Goal: Task Accomplishment & Management: Complete application form

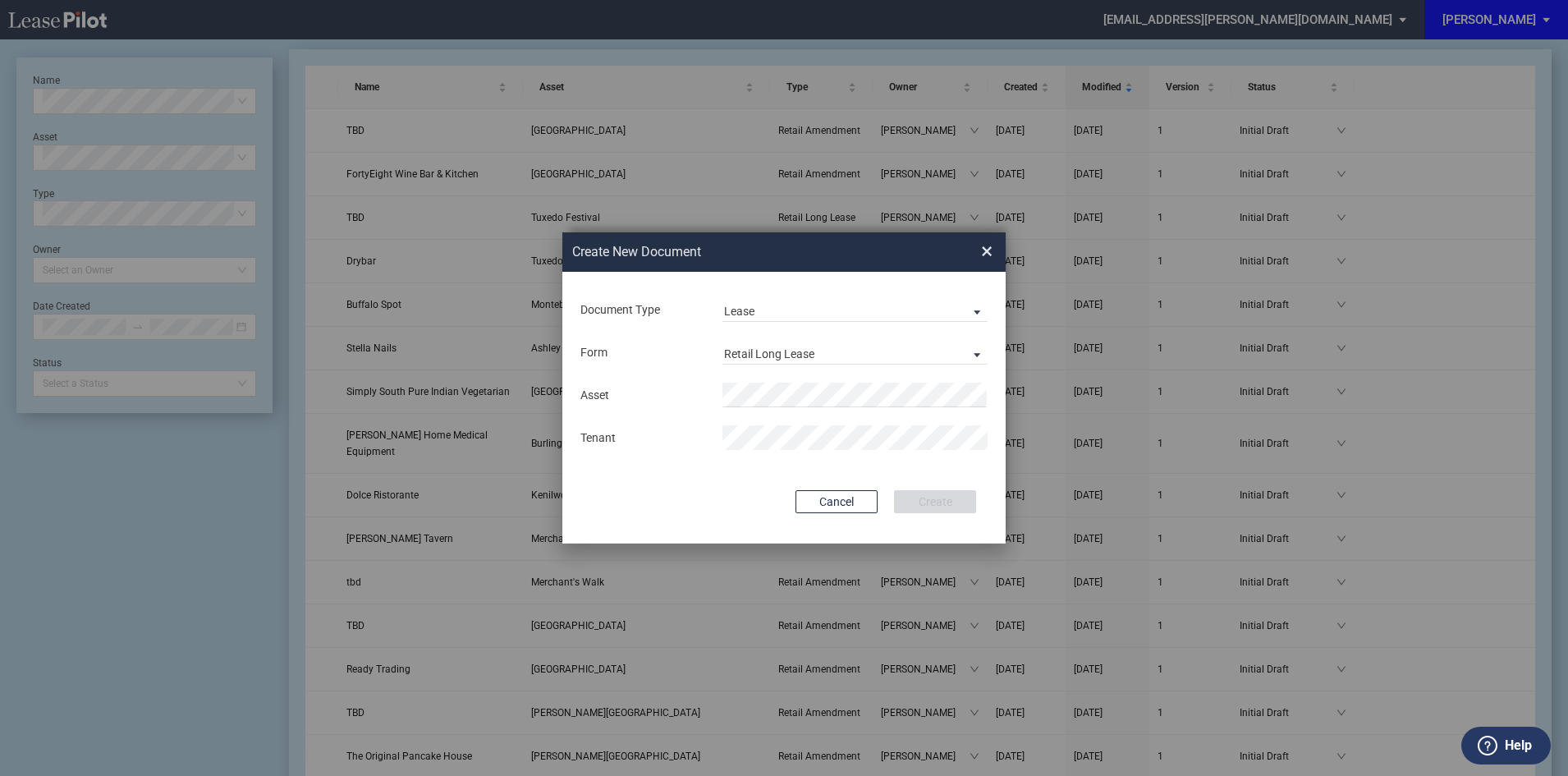
click at [891, 349] on span "Retail Long Lease" at bounding box center [841, 354] width 236 height 16
click at [877, 393] on md-option "Retail Short Lease" at bounding box center [857, 394] width 292 height 39
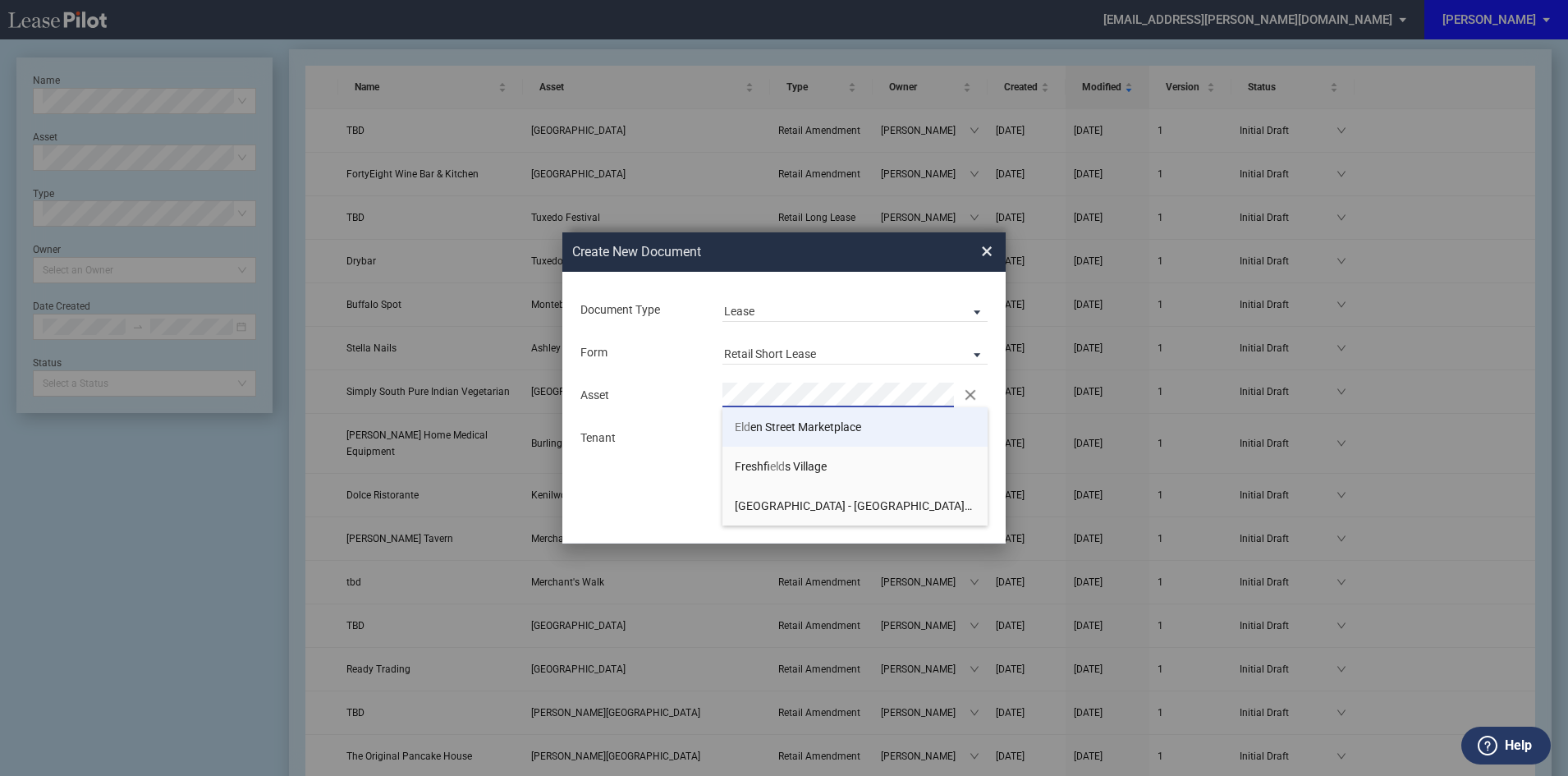
click at [817, 424] on span "Eld en Street Marketplace" at bounding box center [798, 426] width 126 height 13
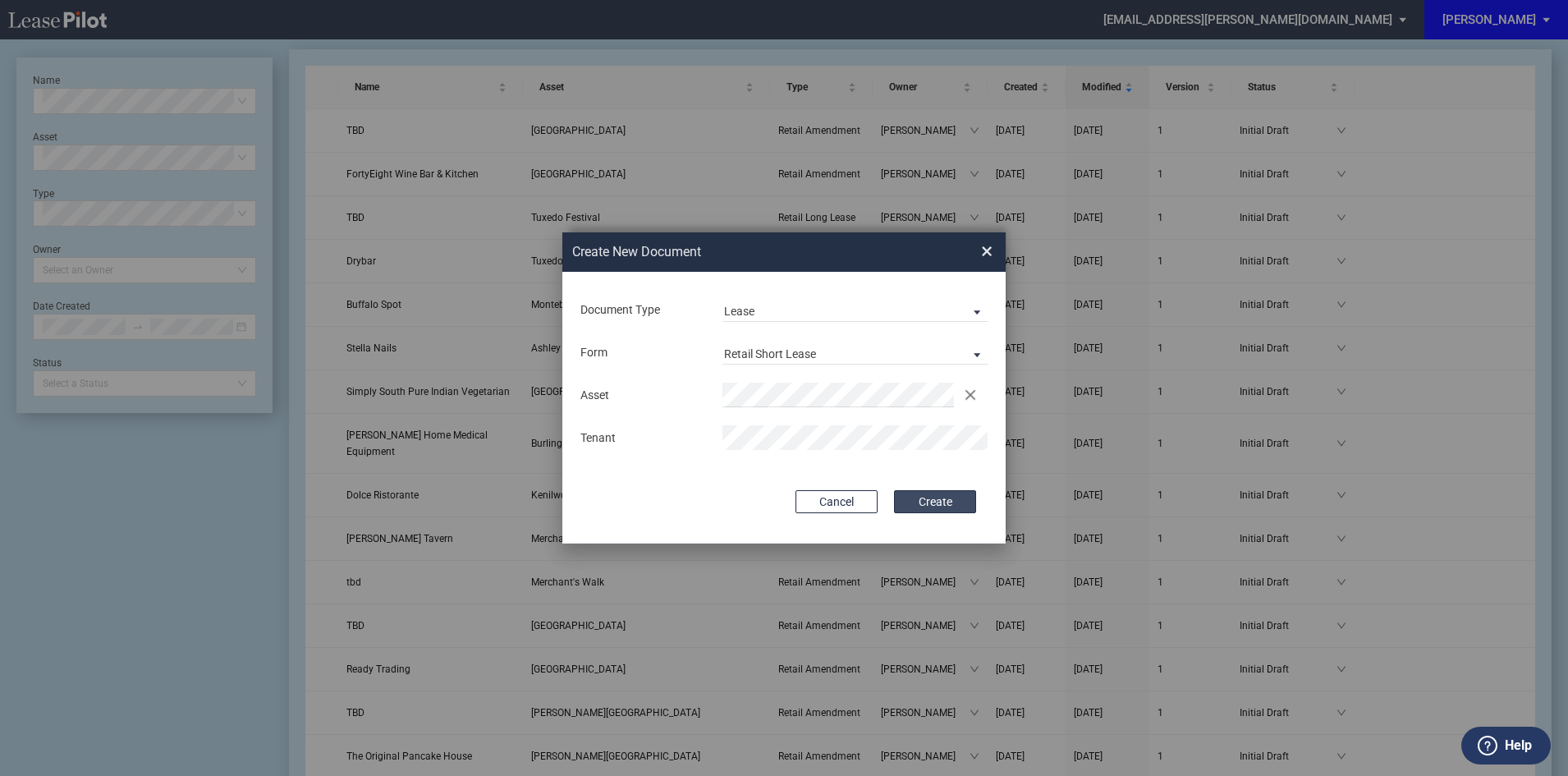
click at [903, 508] on button "Create" at bounding box center [935, 501] width 82 height 23
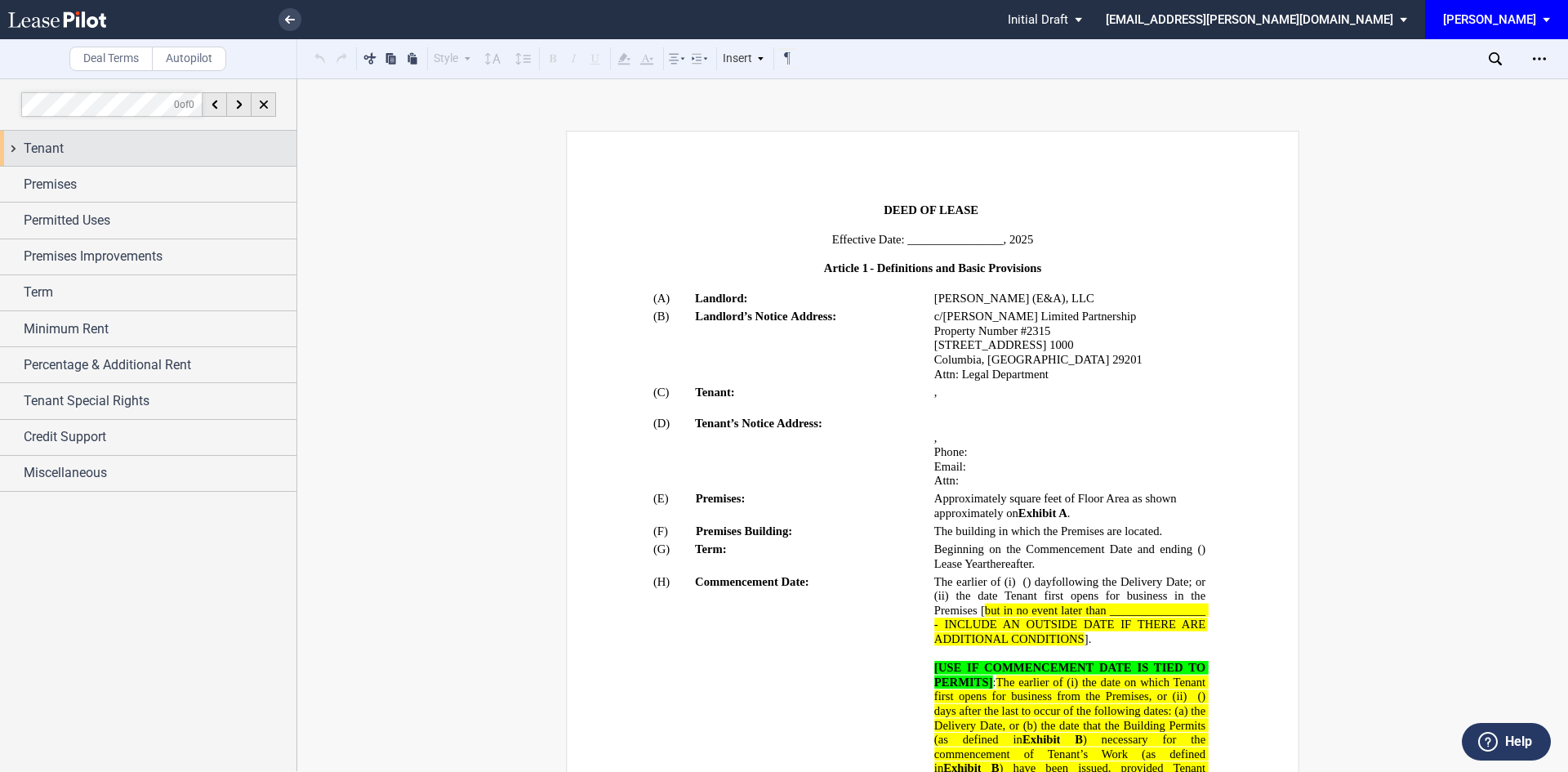
click at [225, 156] on div "Tenant" at bounding box center [160, 148] width 273 height 20
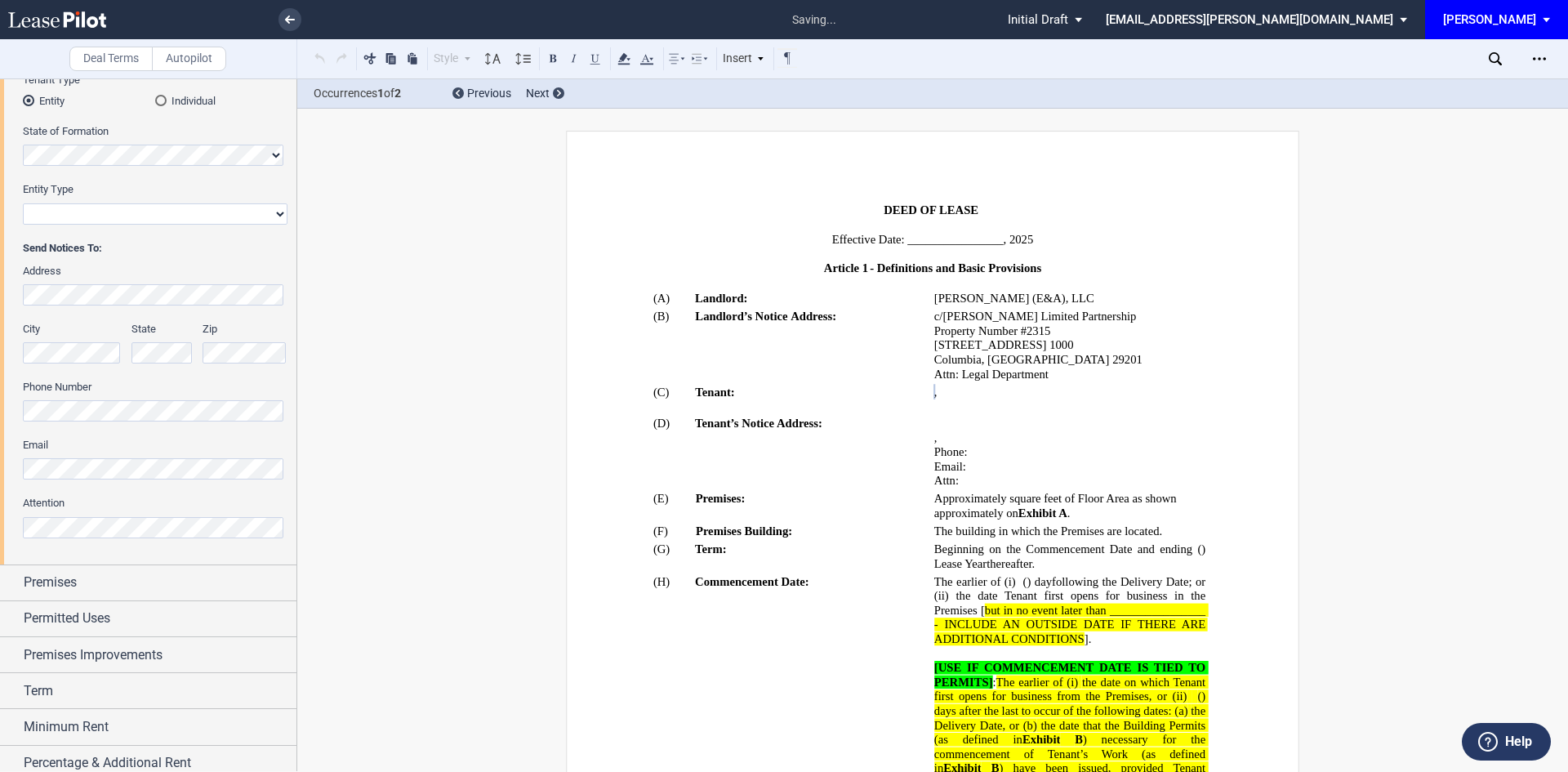
scroll to position [327, 0]
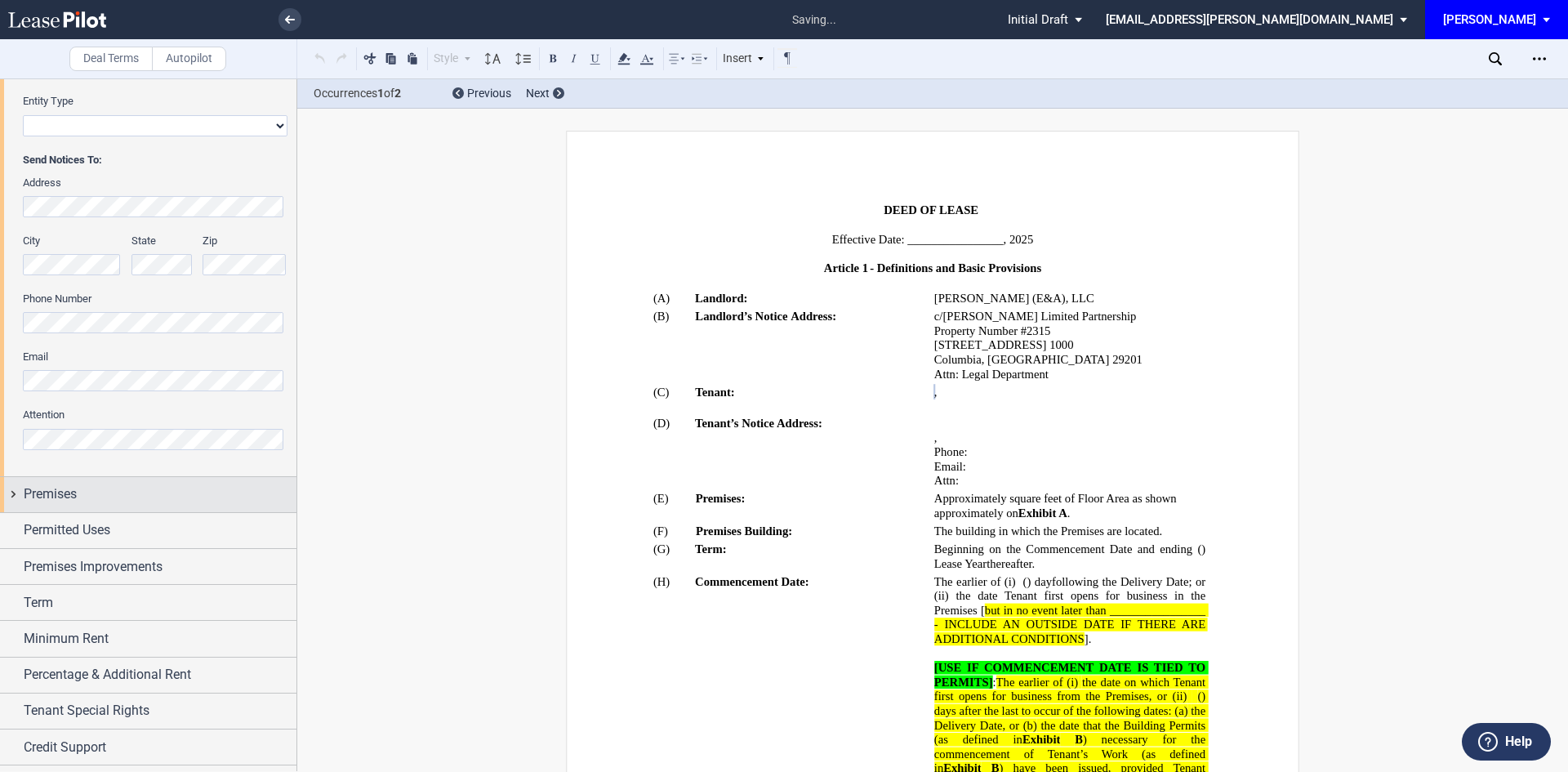
click at [94, 490] on div "Premises" at bounding box center [160, 494] width 273 height 20
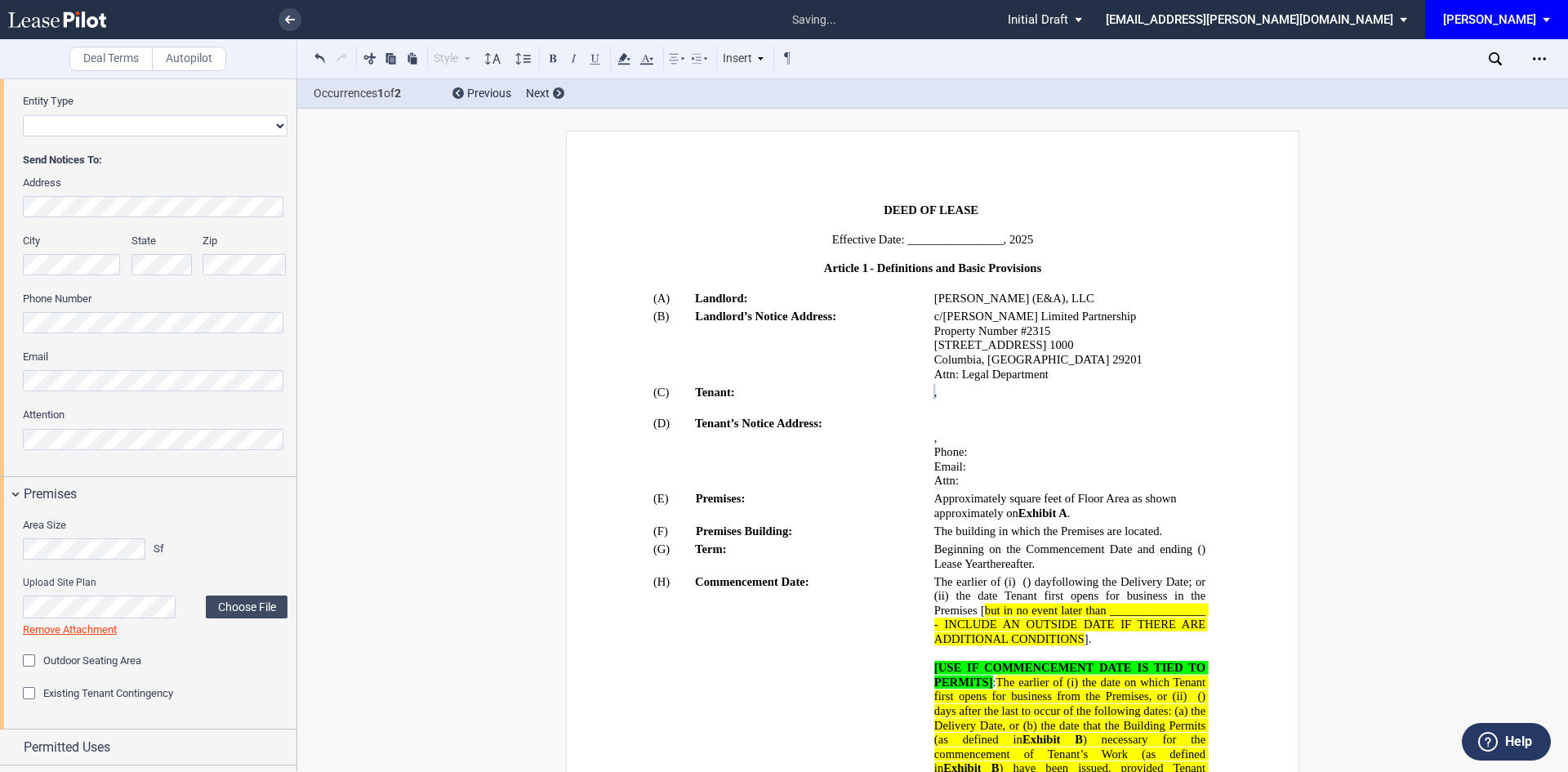
scroll to position [490, 0]
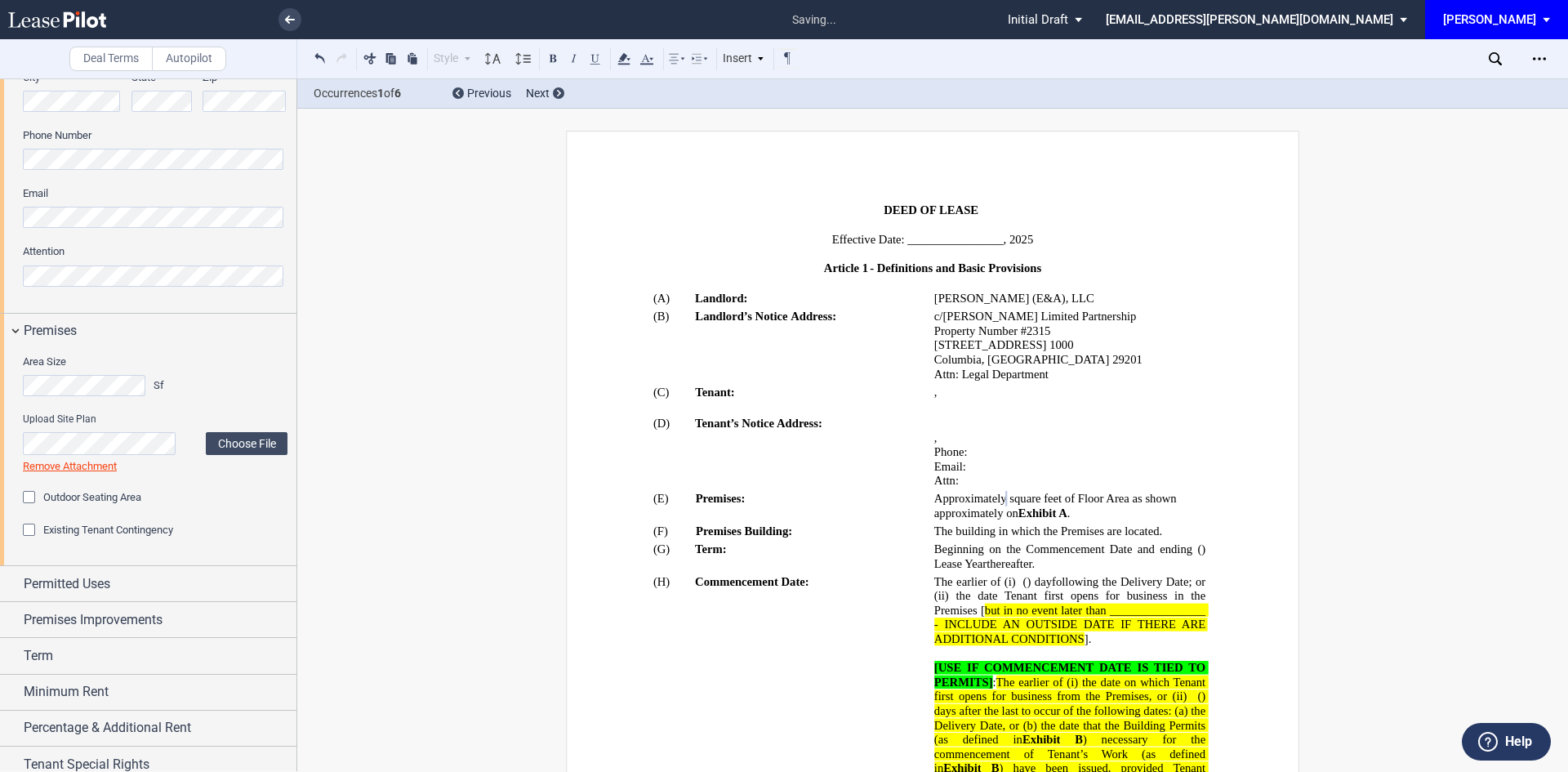
click at [27, 527] on div "Existing Tenant Contingency" at bounding box center [31, 531] width 16 height 16
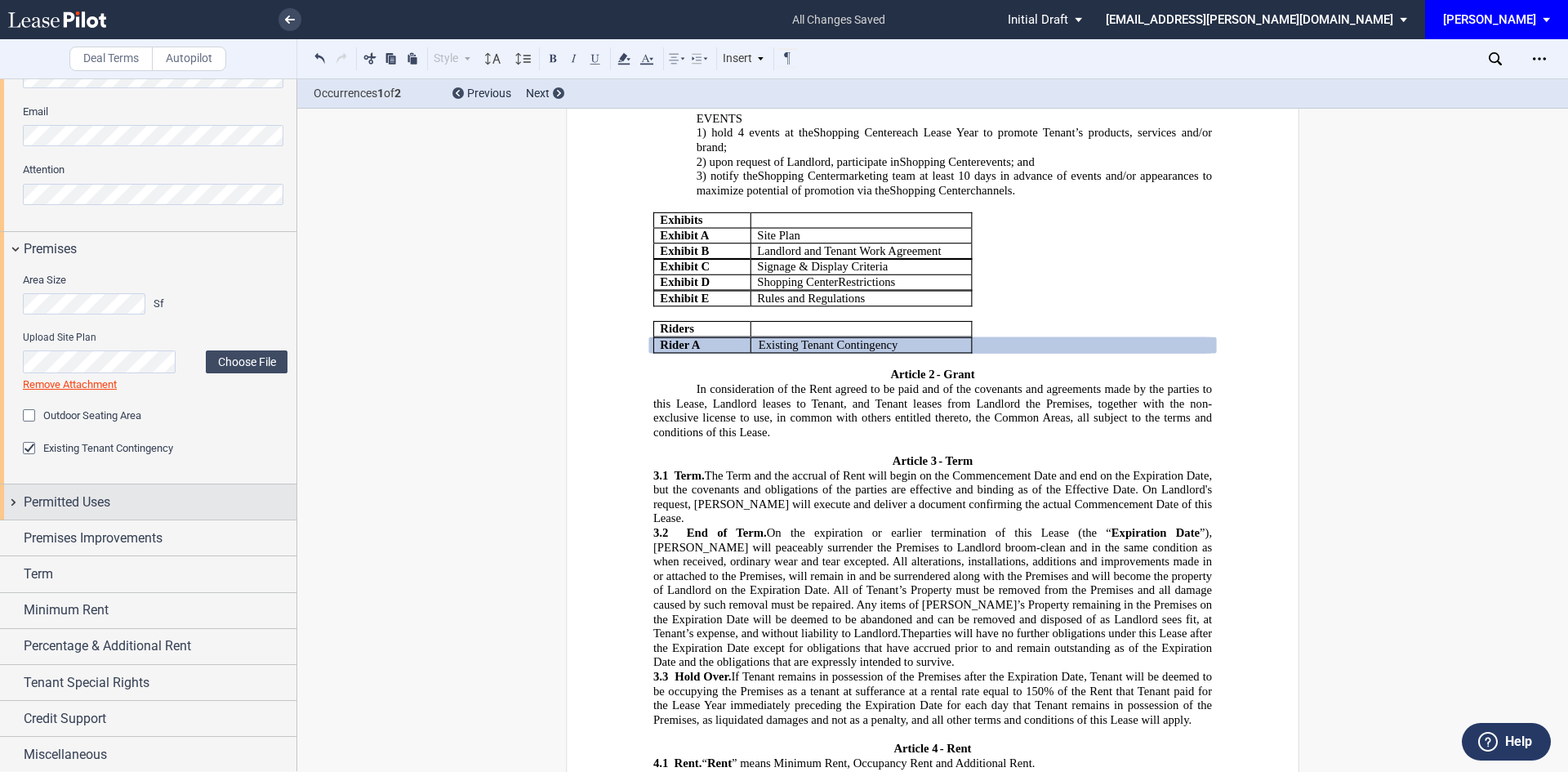
scroll to position [573, 0]
click at [139, 503] on div "Permitted Uses" at bounding box center [160, 500] width 273 height 20
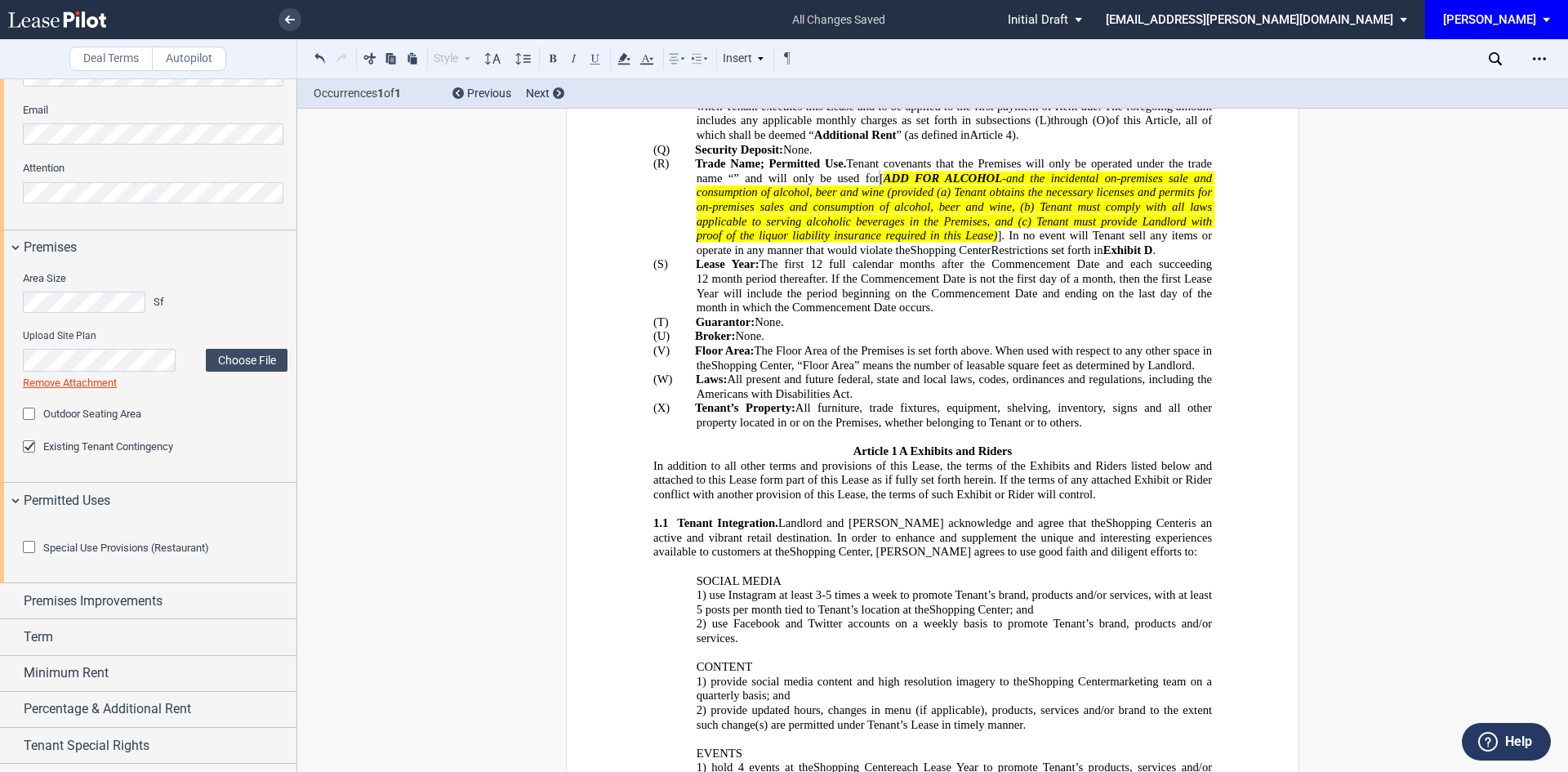
scroll to position [862, 0]
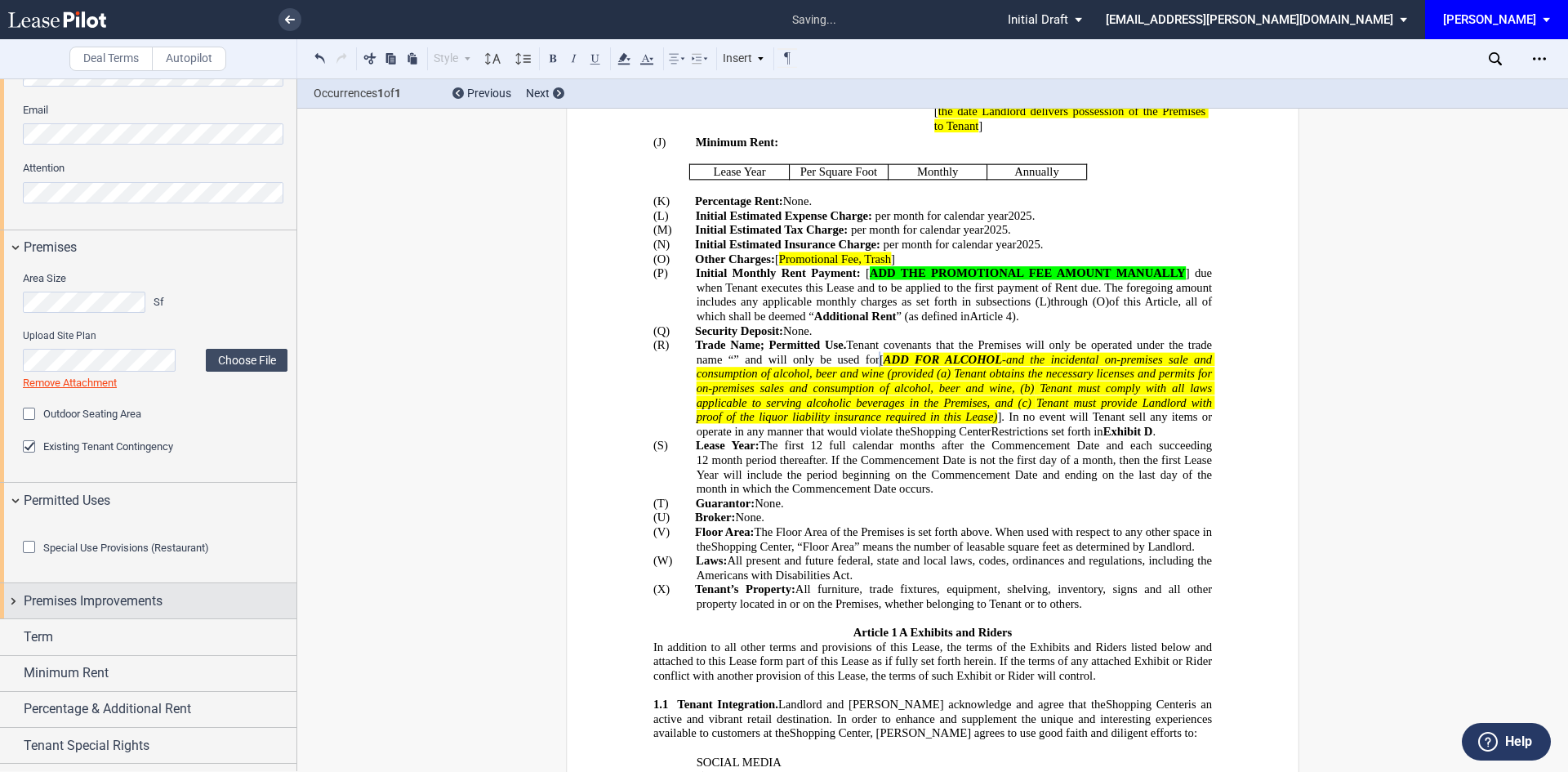
click at [213, 611] on div "Premises Improvements" at bounding box center [160, 601] width 273 height 20
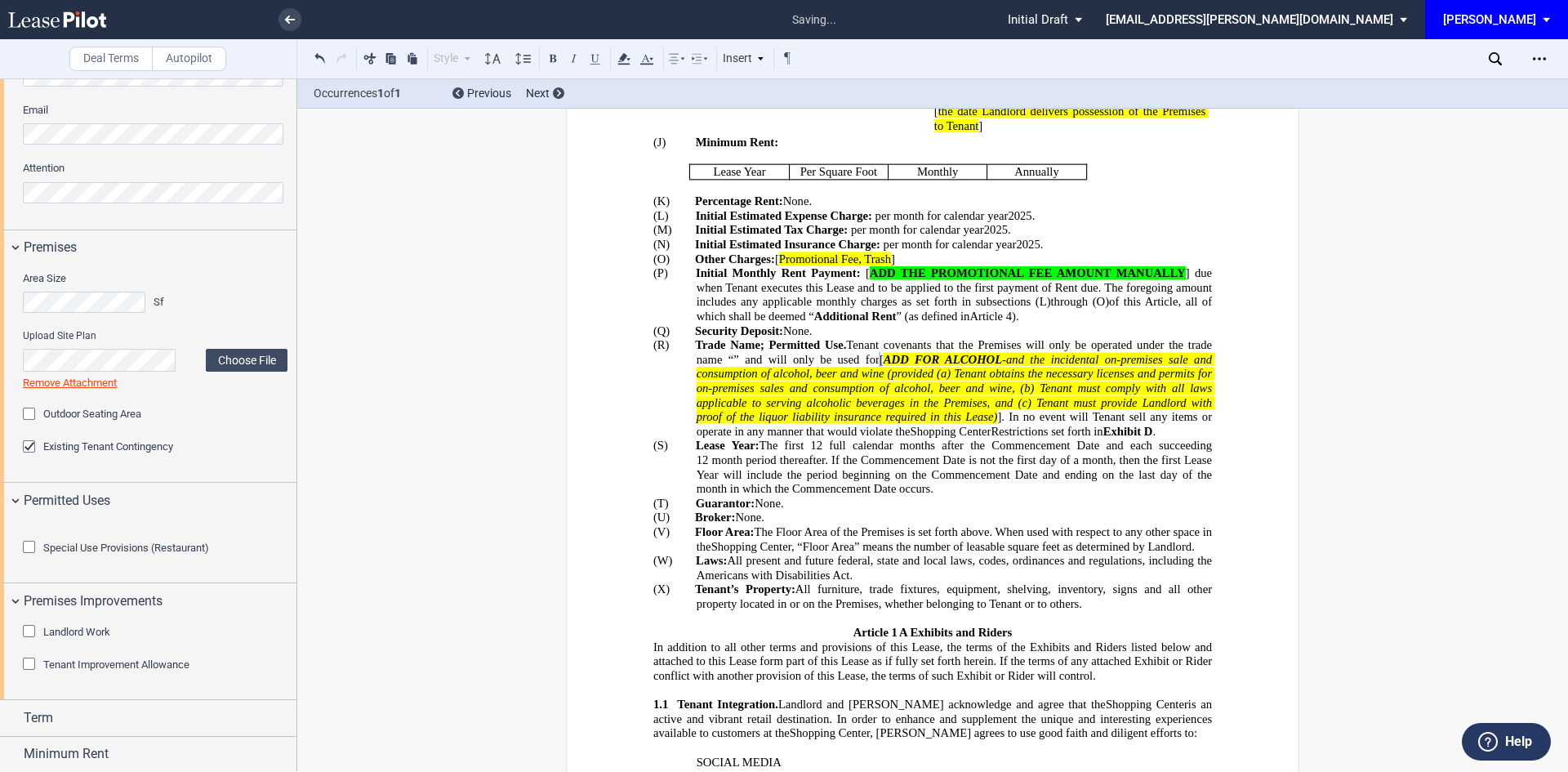
scroll to position [736, 0]
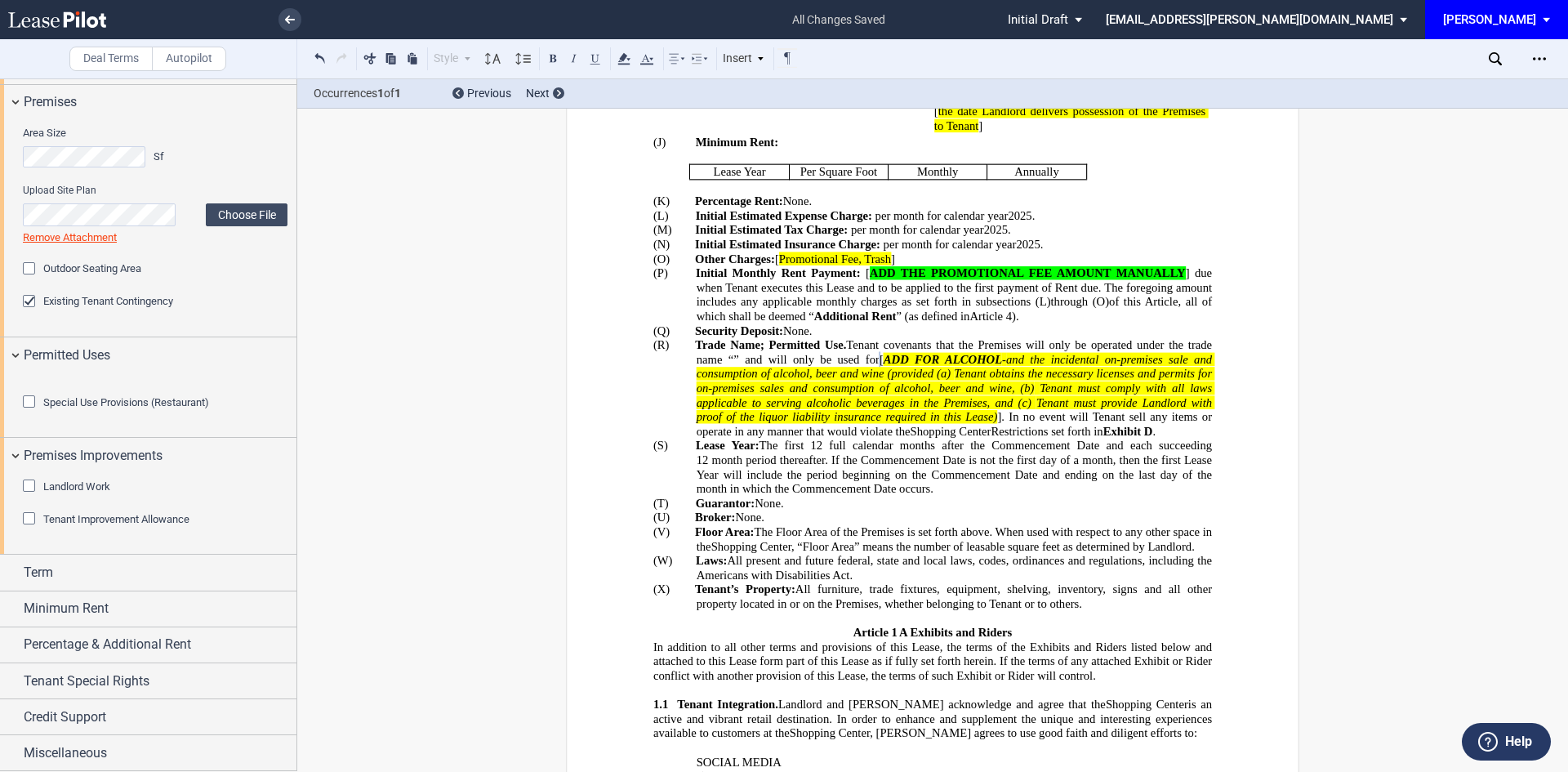
click at [29, 528] on div "Tenant Improvement Allowance" at bounding box center [31, 520] width 16 height 16
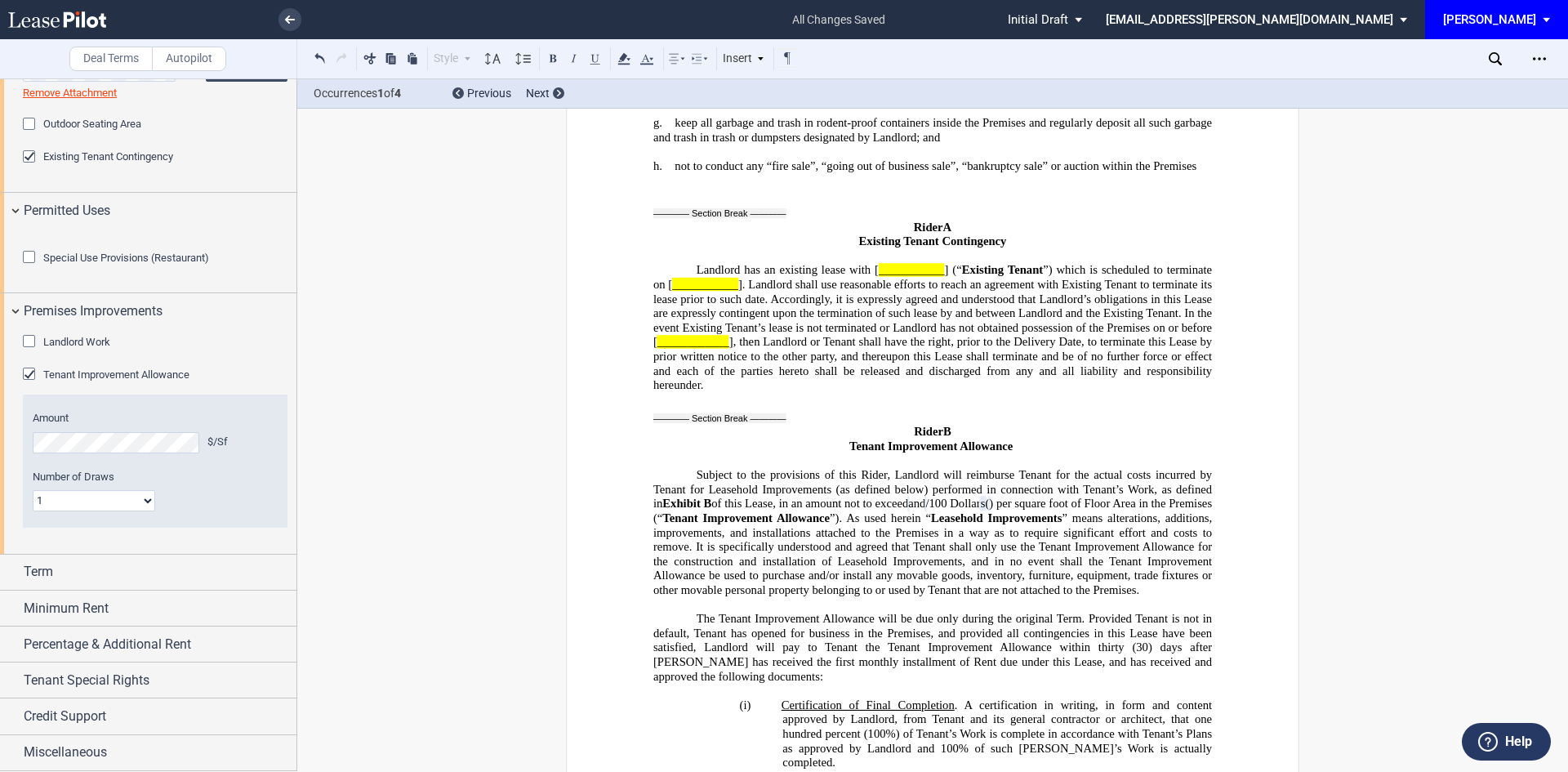
scroll to position [953, 0]
click at [133, 580] on div "Term" at bounding box center [160, 572] width 273 height 20
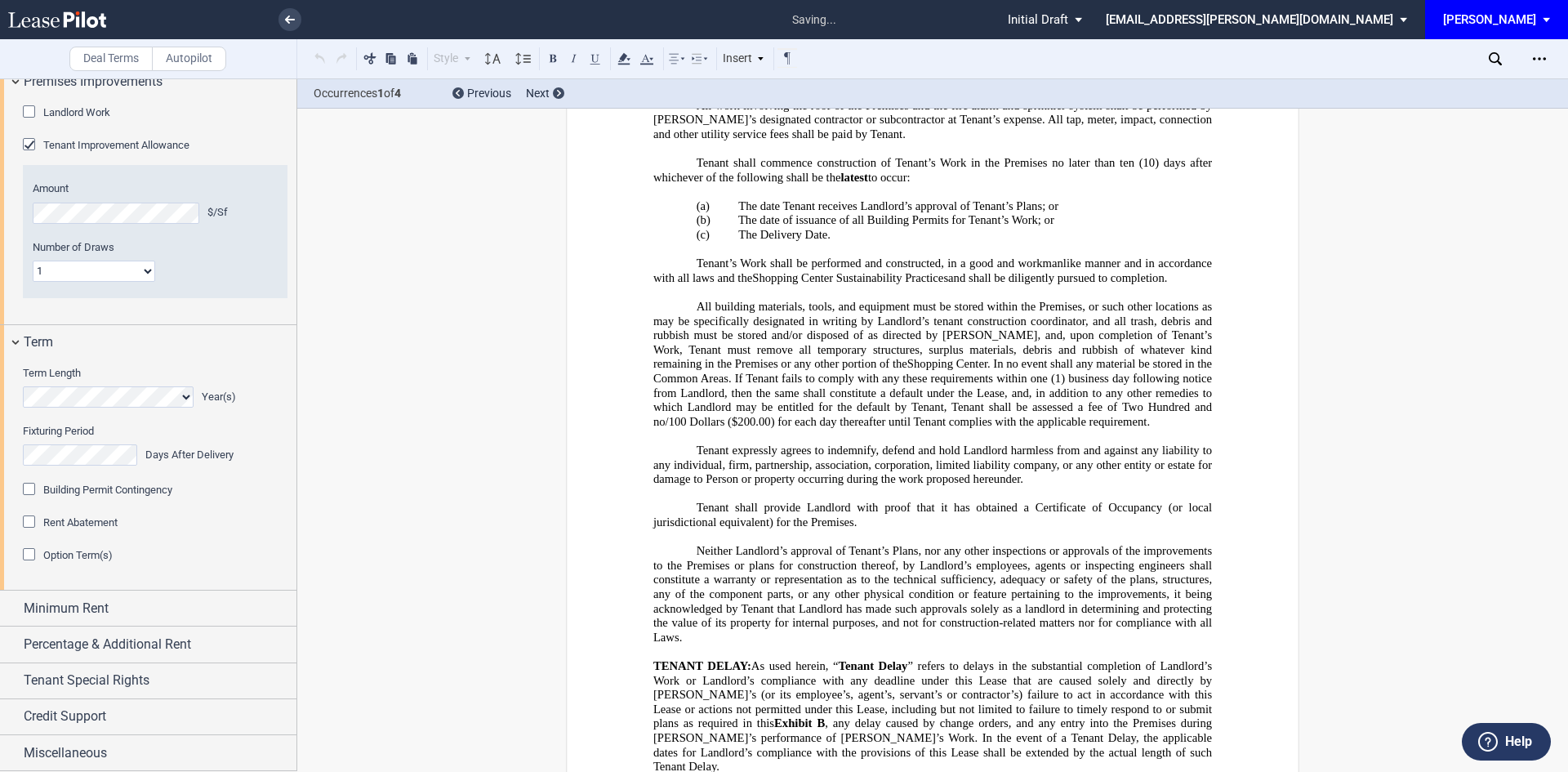
scroll to position [189, 0]
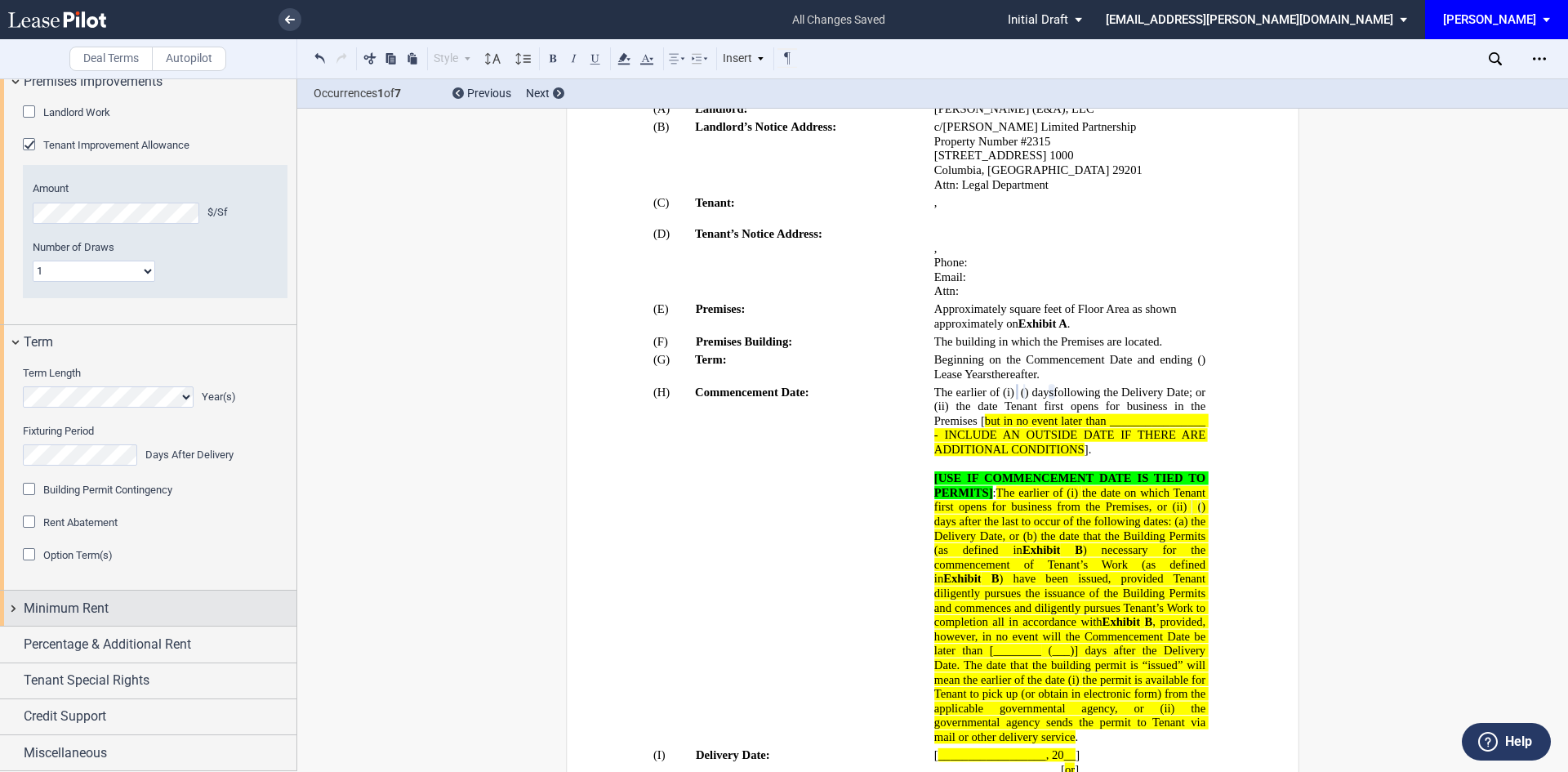
click at [195, 618] on div "Minimum Rent" at bounding box center [160, 608] width 273 height 20
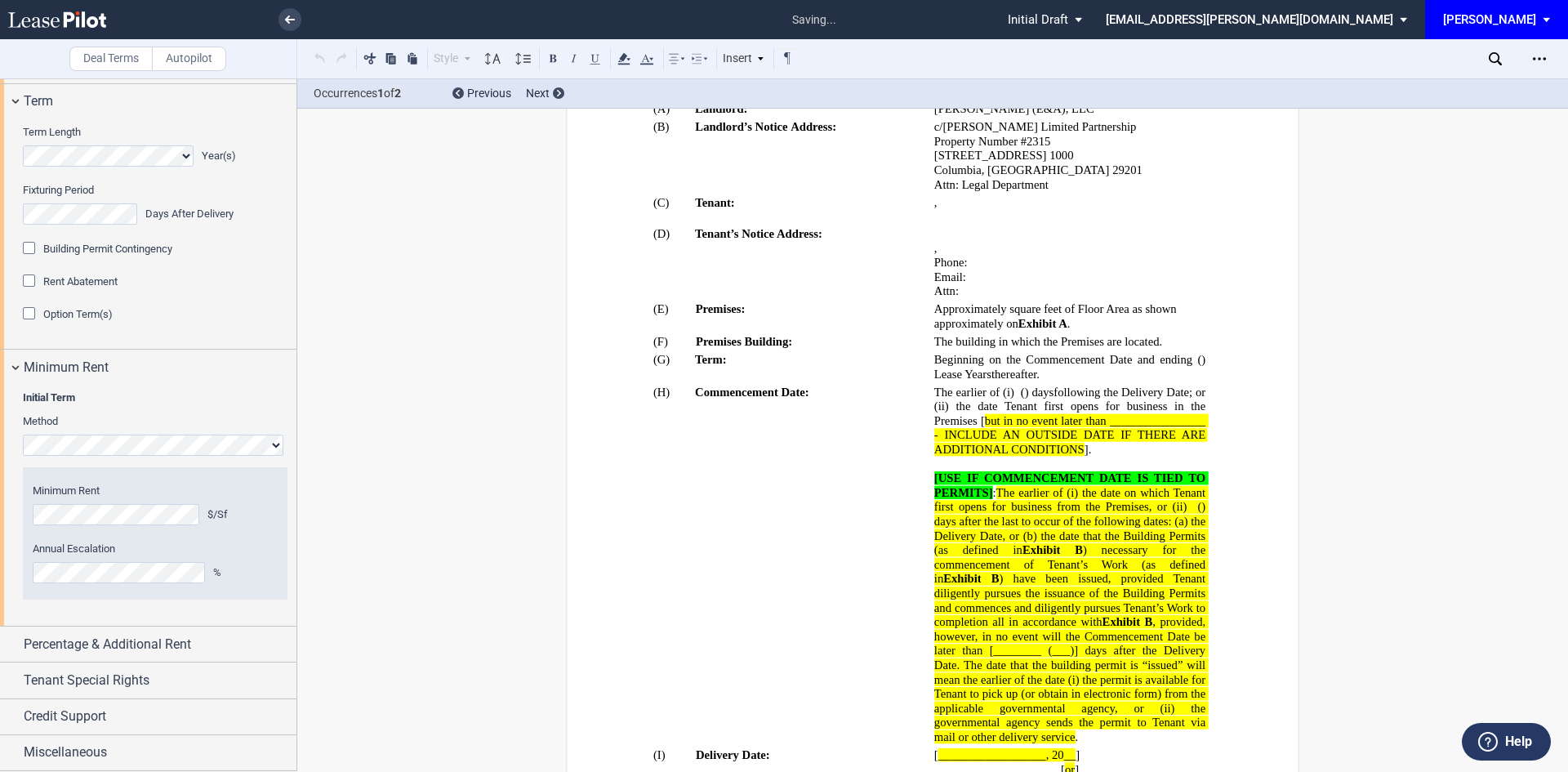
scroll to position [680, 0]
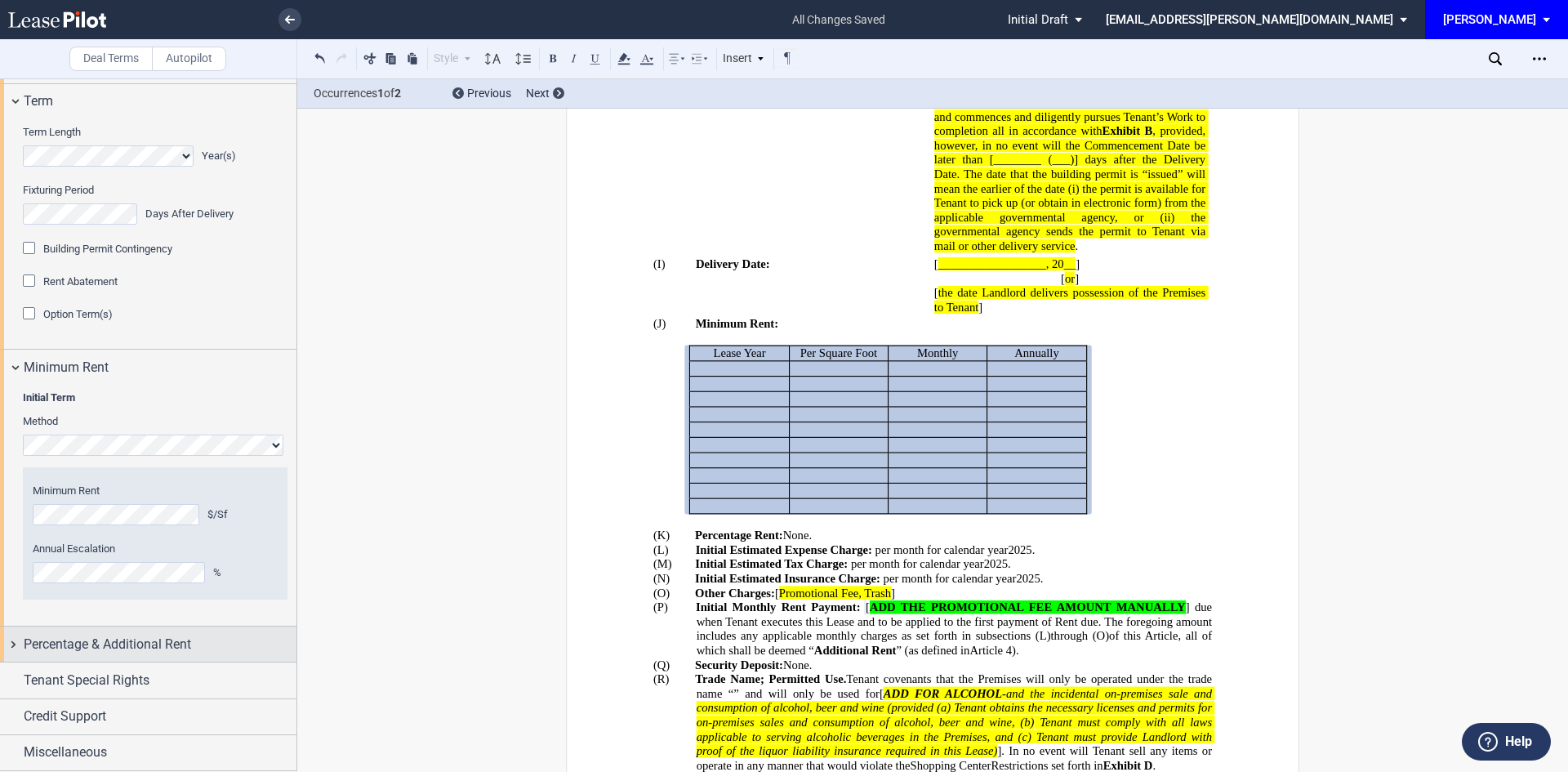
click at [124, 650] on span "Percentage & Additional Rent" at bounding box center [107, 644] width 167 height 20
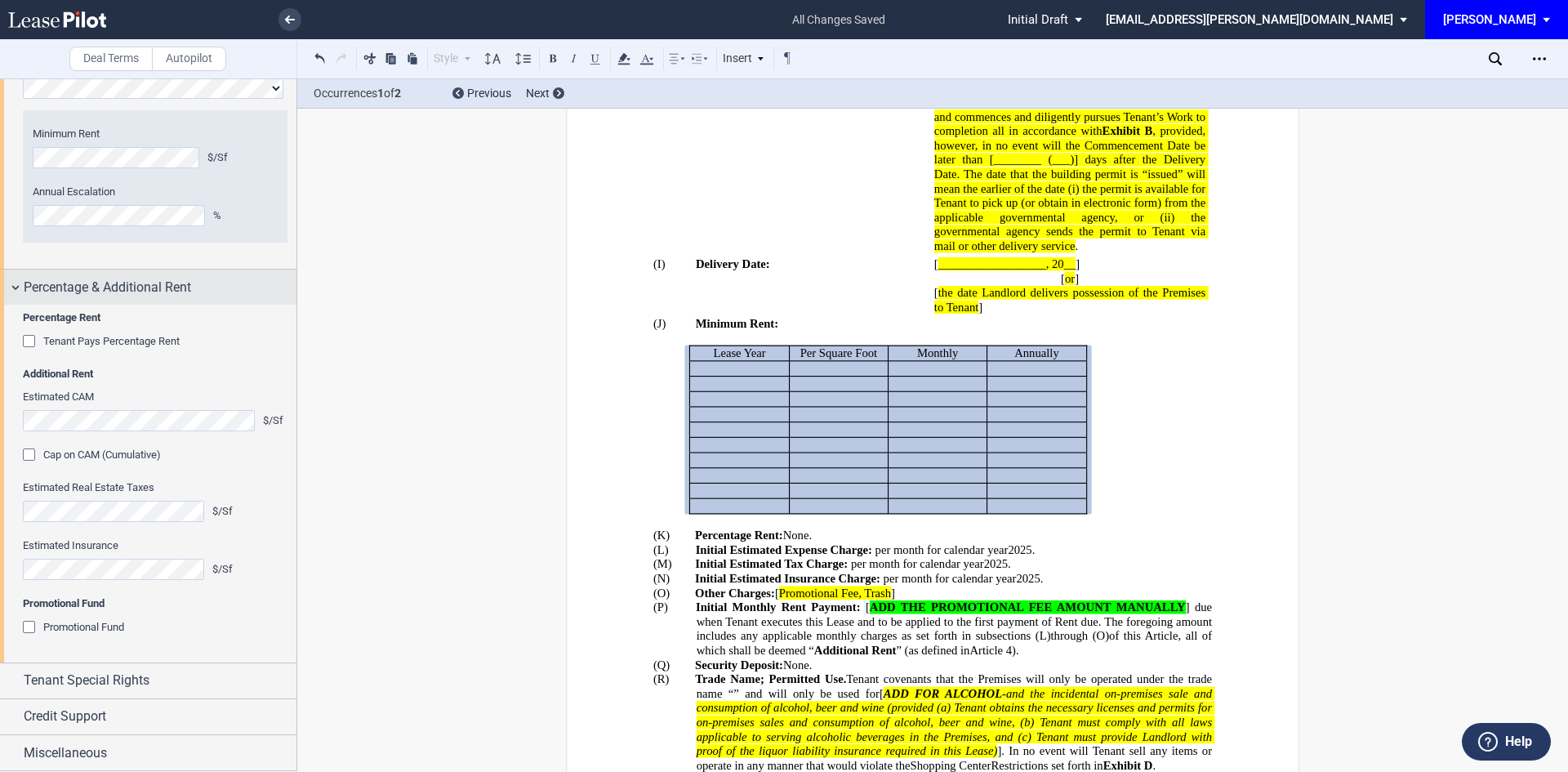
scroll to position [1750, 0]
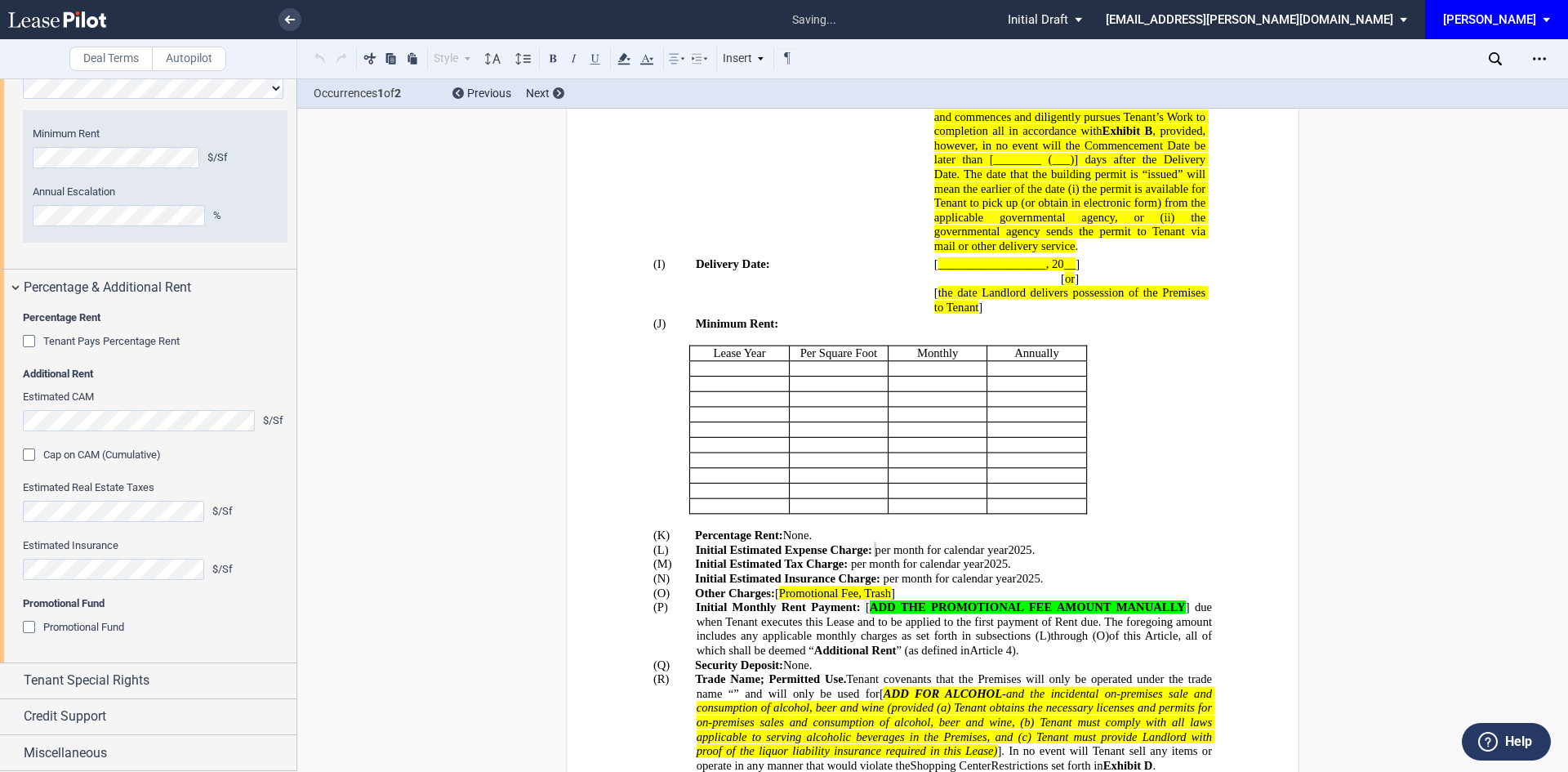
click at [29, 465] on div "Cap on CAM (Cumulative)" at bounding box center [31, 456] width 16 height 16
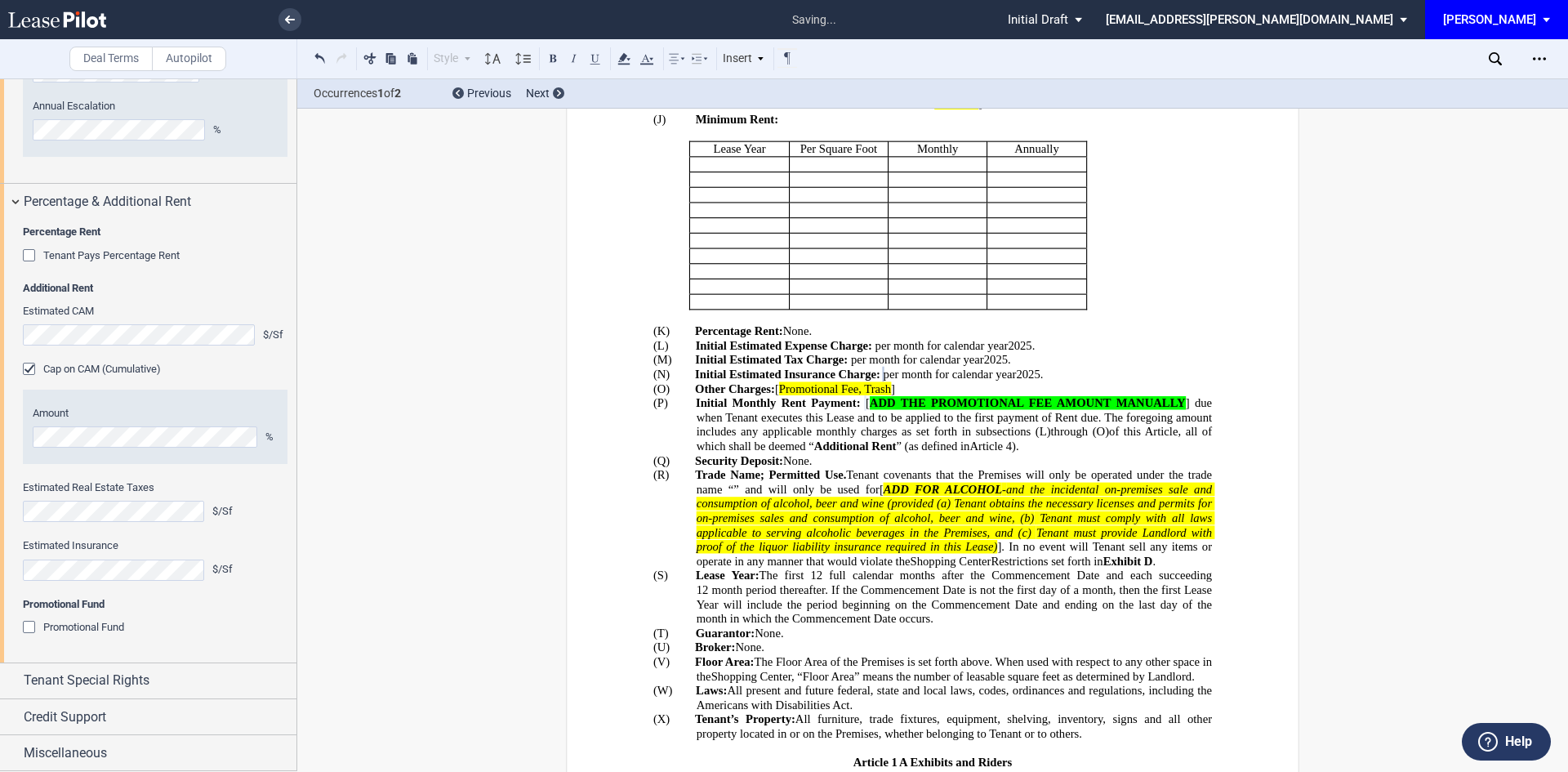
scroll to position [1866, 0]
click at [229, 678] on div "Tenant Special Rights" at bounding box center [160, 680] width 273 height 20
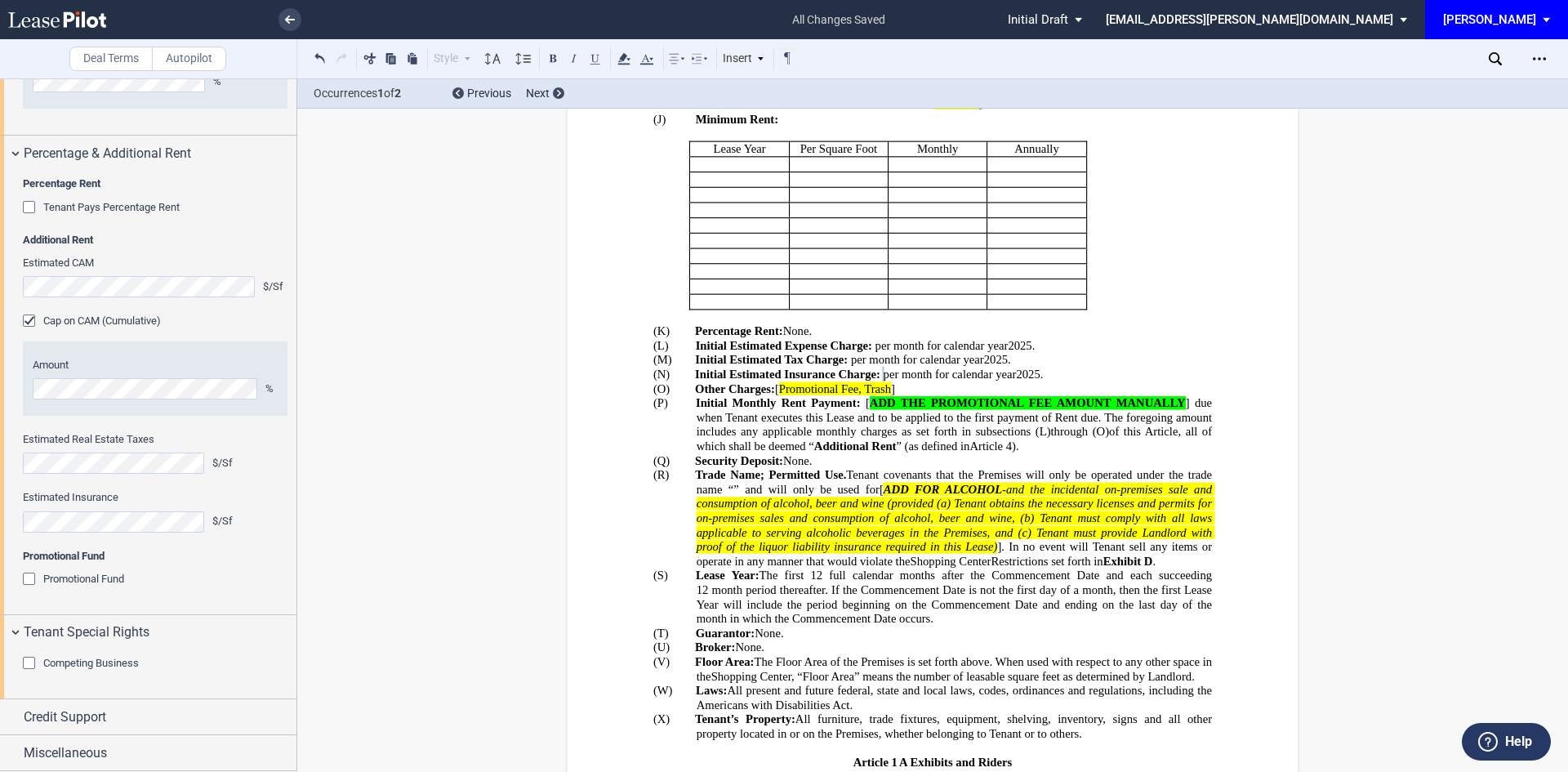
scroll to position [1914, 0]
click at [224, 721] on div "Credit Support" at bounding box center [160, 717] width 273 height 20
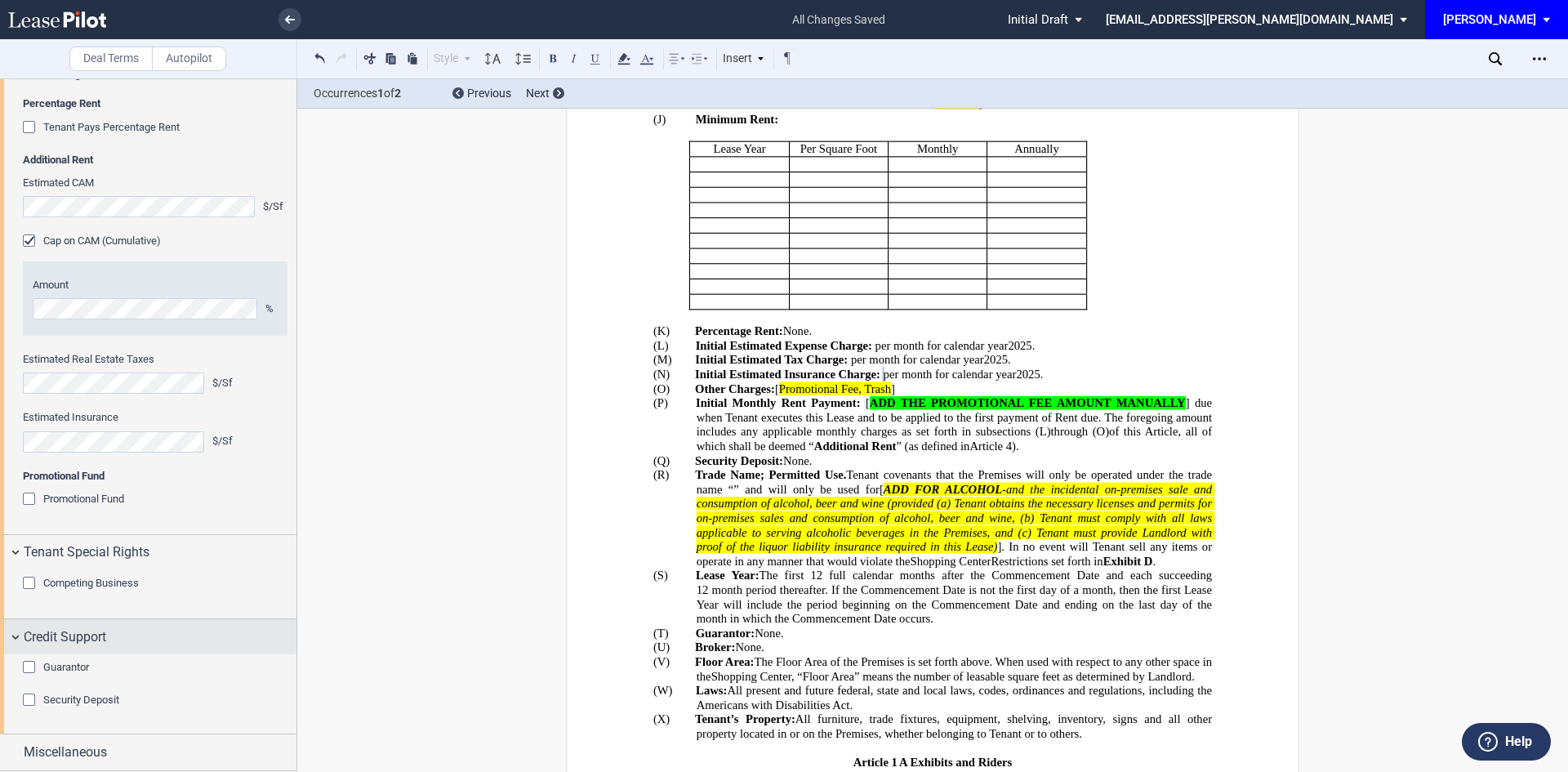
scroll to position [1994, 0]
click at [32, 666] on div "Guarantor" at bounding box center [31, 667] width 16 height 16
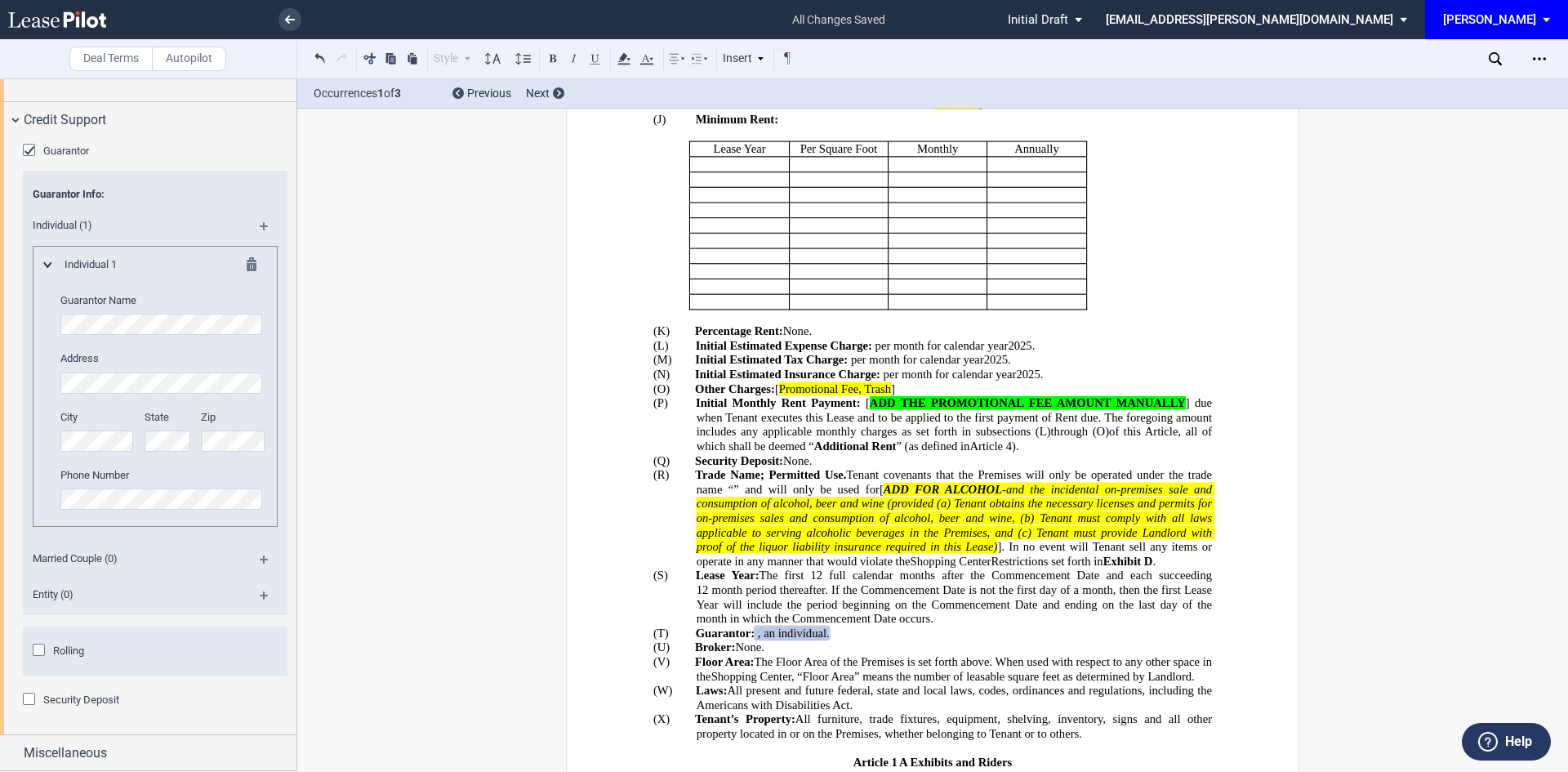
scroll to position [2510, 0]
drag, startPoint x: 257, startPoint y: 561, endPoint x: 277, endPoint y: 300, distance: 261.8
click at [259, 561] on md-icon at bounding box center [270, 565] width 22 height 20
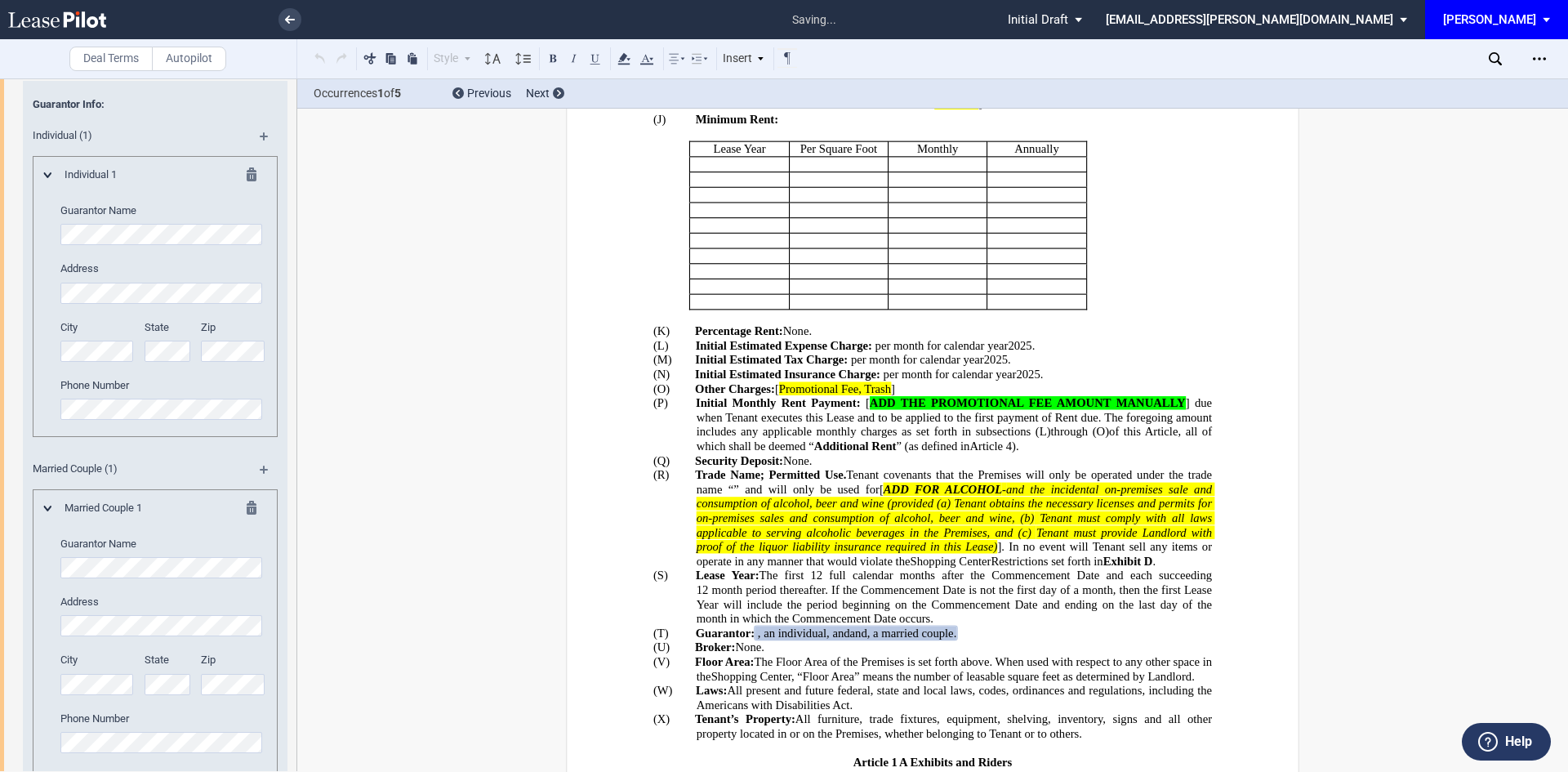
click at [249, 187] on md-icon at bounding box center [256, 177] width 20 height 20
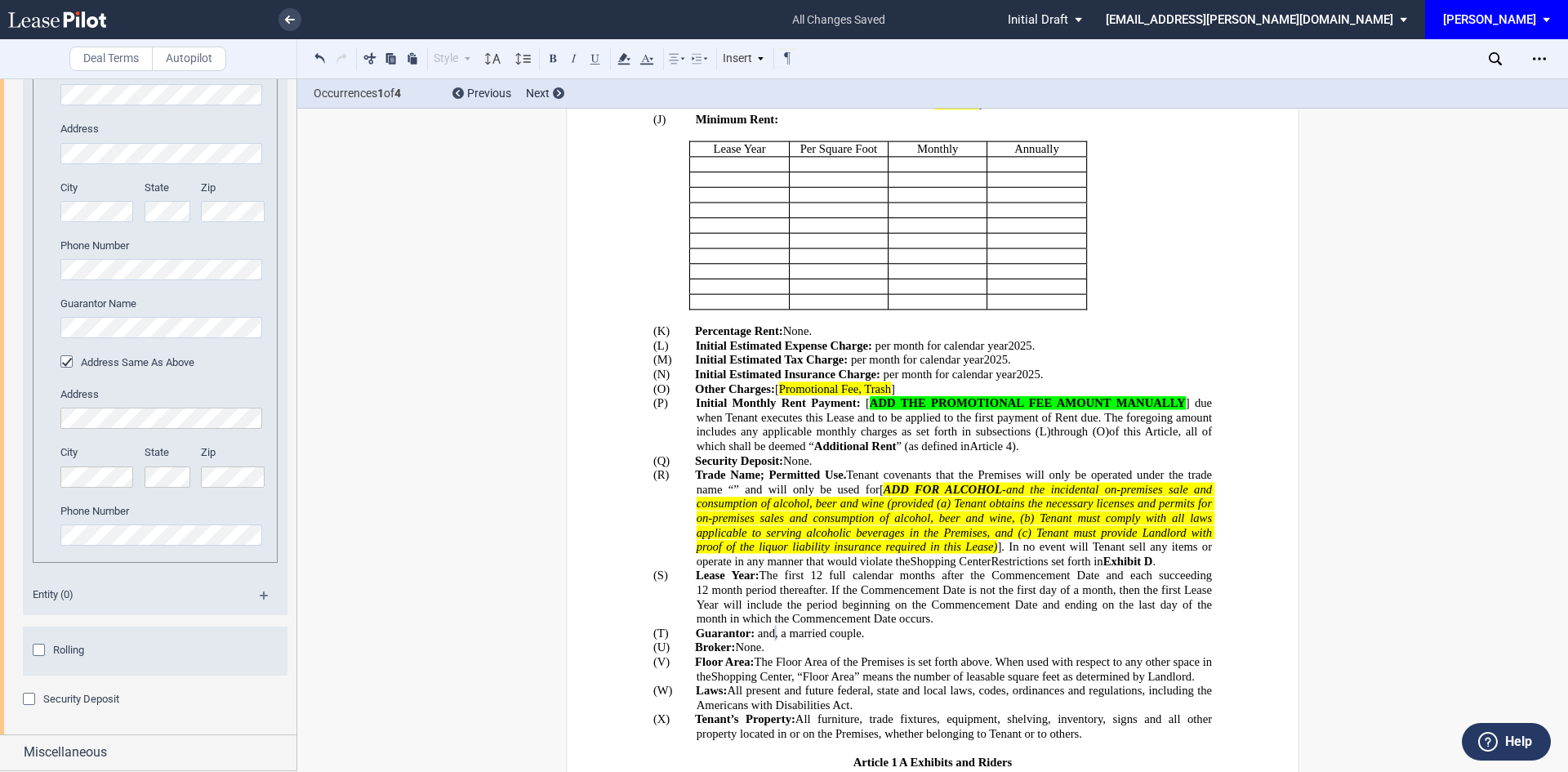
scroll to position [2776, 0]
click at [26, 700] on div "Security Deposit" at bounding box center [31, 700] width 16 height 16
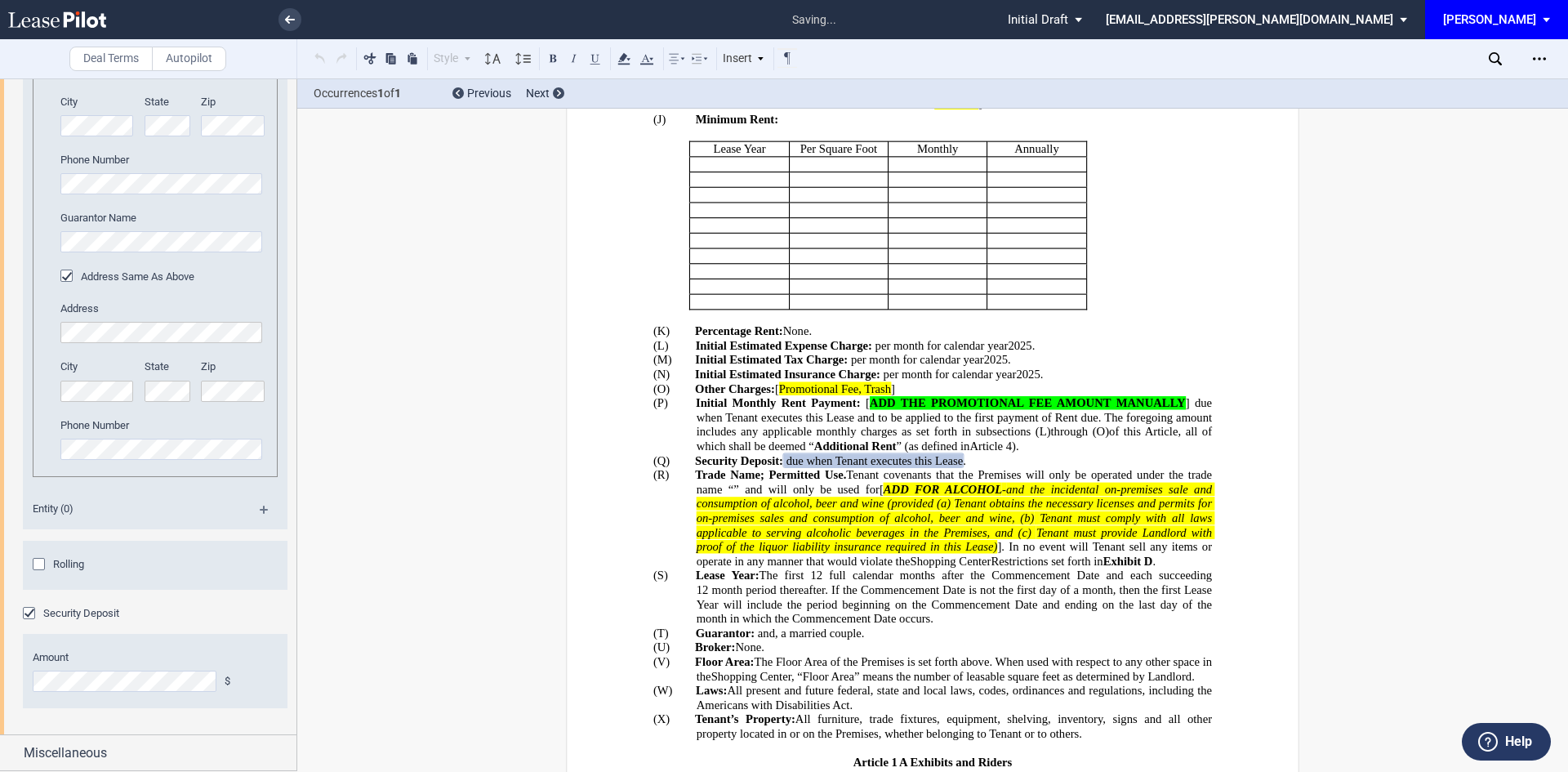
scroll to position [2862, 0]
click at [184, 749] on div "Miscellaneous" at bounding box center [160, 752] width 273 height 20
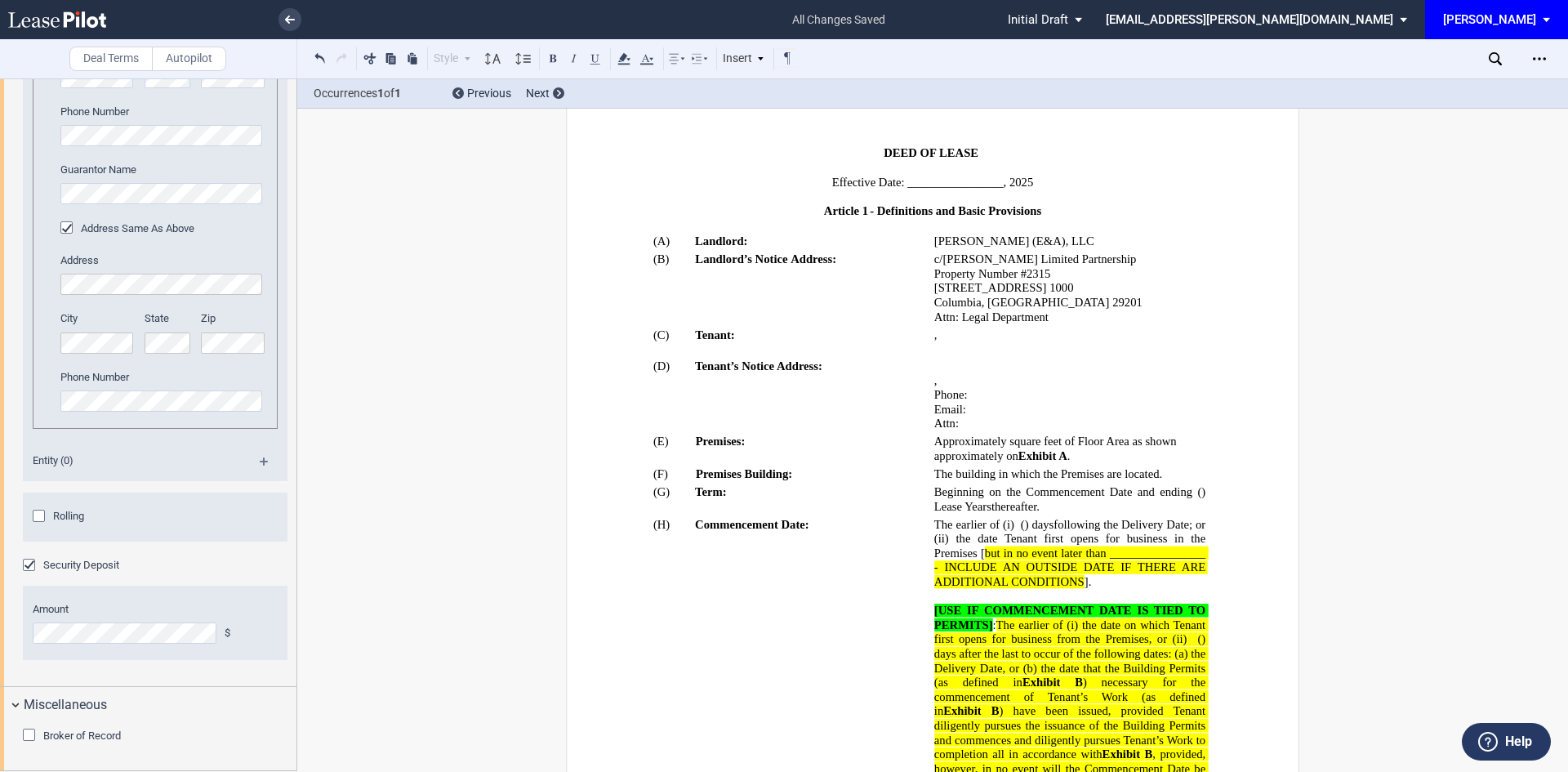
scroll to position [0, 0]
